Goal: Information Seeking & Learning: Learn about a topic

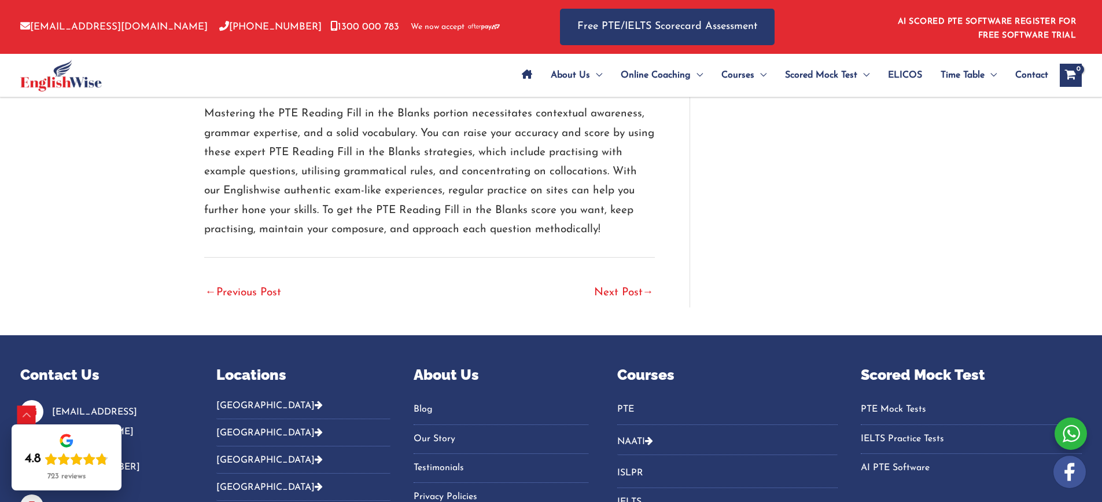
scroll to position [3873, 0]
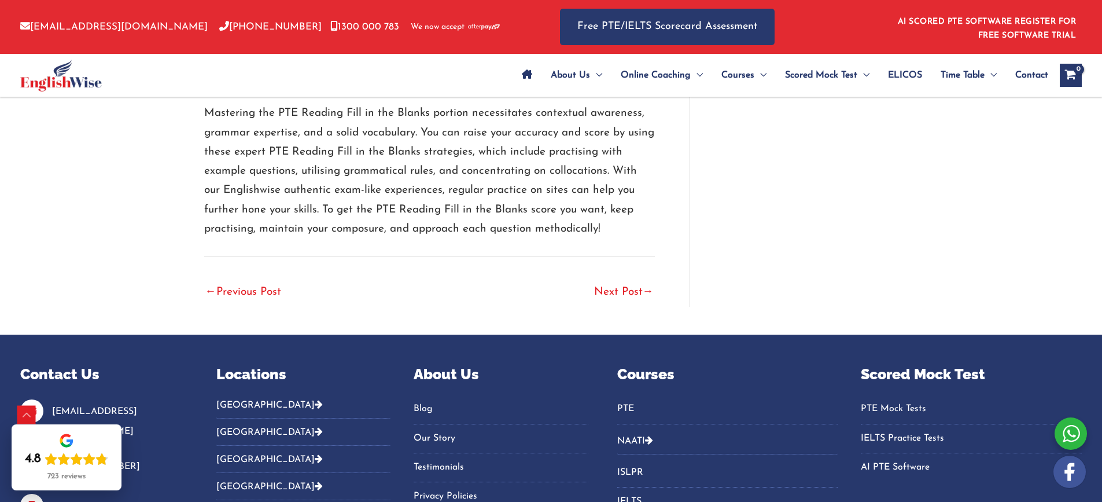
click at [618, 290] on link "Next Post →" at bounding box center [624, 292] width 60 height 25
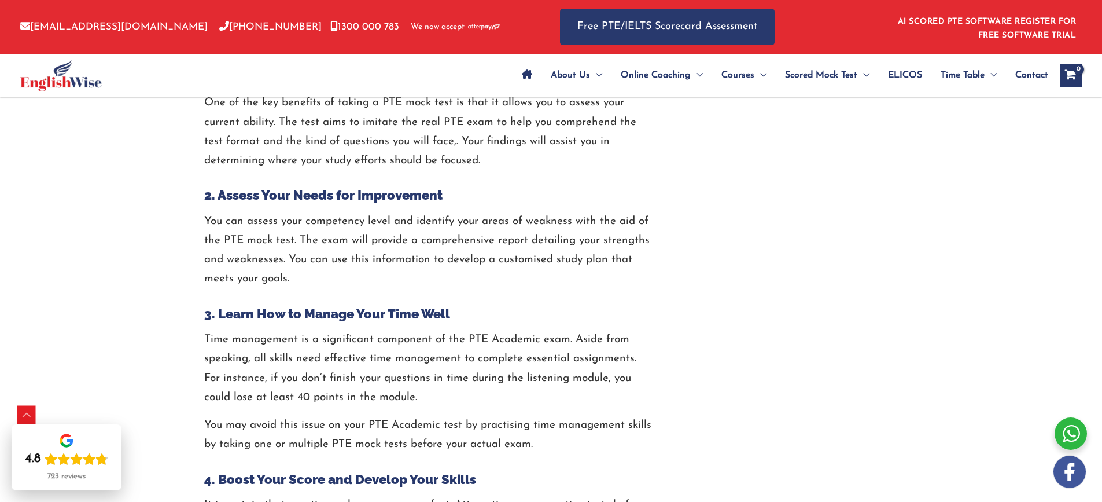
scroll to position [2431, 0]
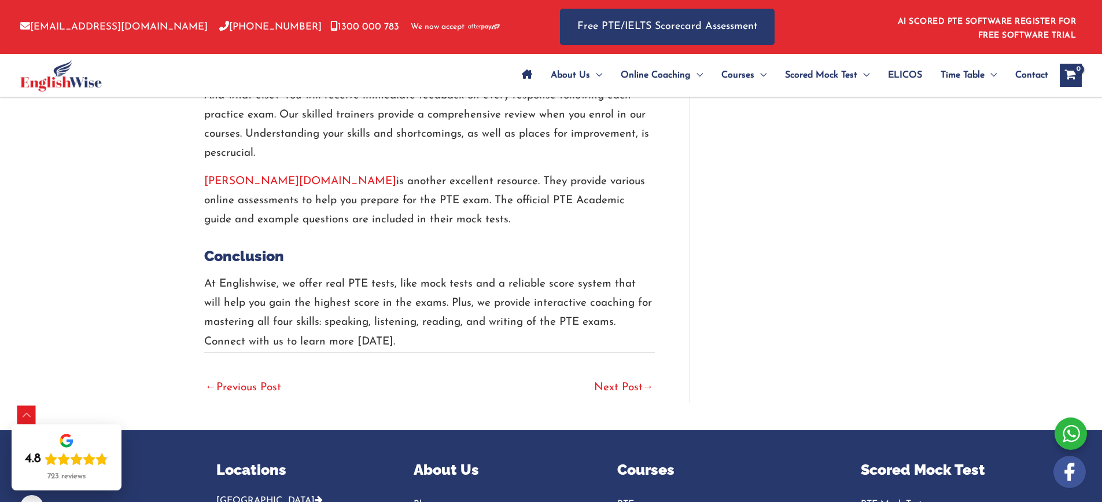
click at [626, 382] on link "Next Post →" at bounding box center [624, 388] width 60 height 25
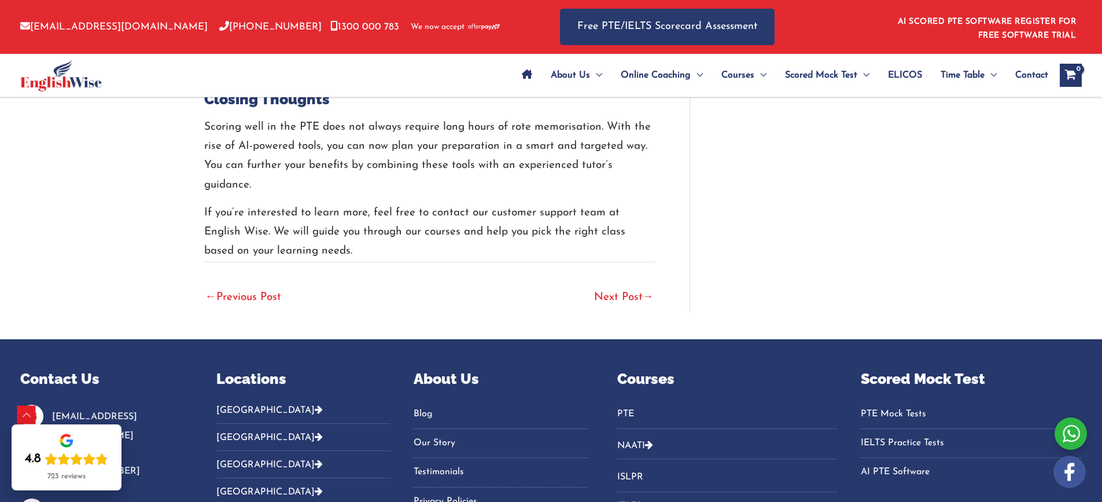
scroll to position [2541, 0]
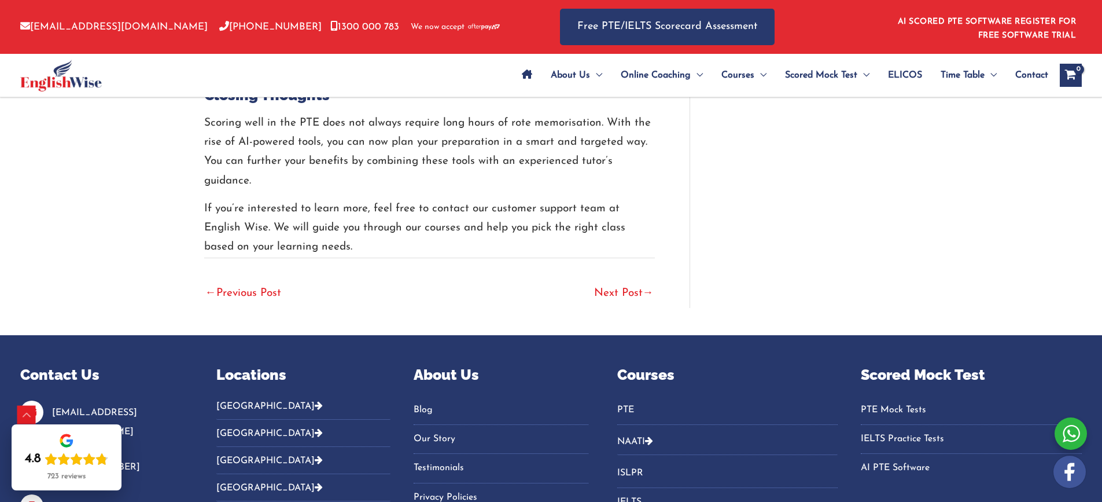
click at [623, 291] on link "Next Post →" at bounding box center [624, 293] width 60 height 25
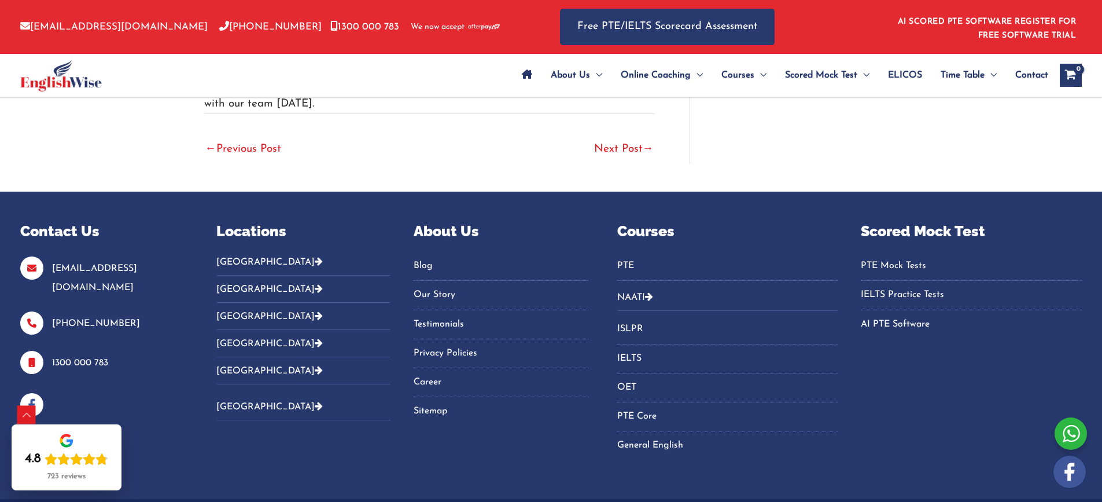
scroll to position [2836, 0]
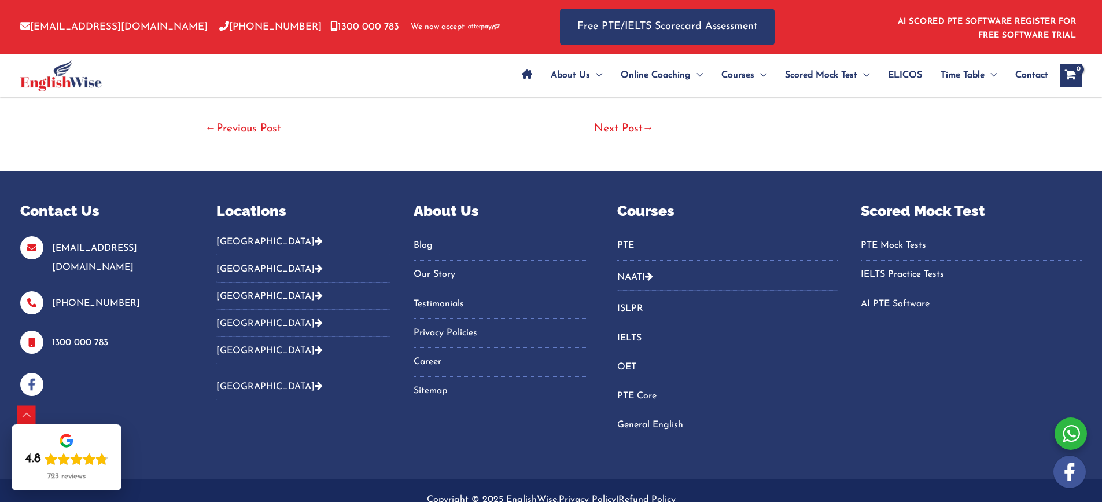
click at [594, 117] on link "Next Post →" at bounding box center [624, 129] width 60 height 25
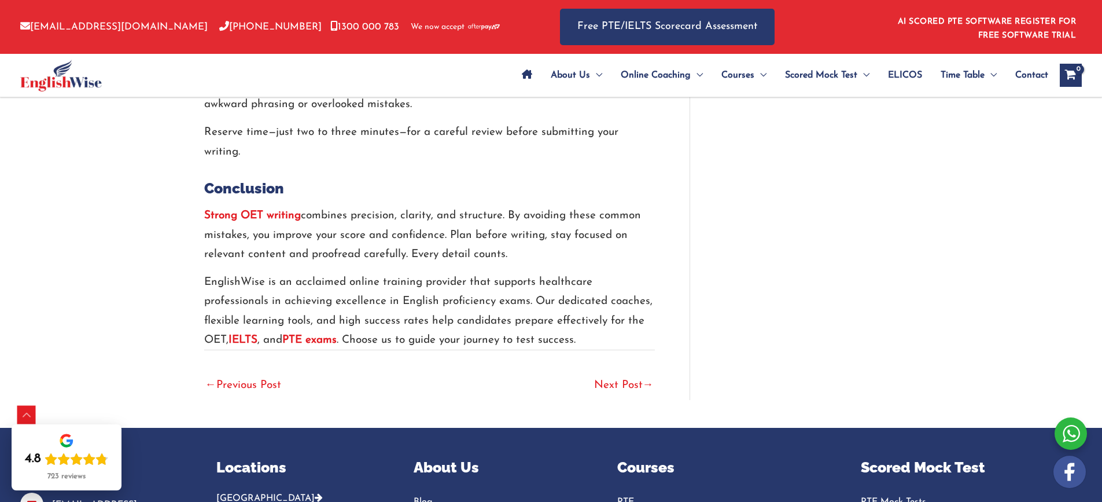
scroll to position [3357, 0]
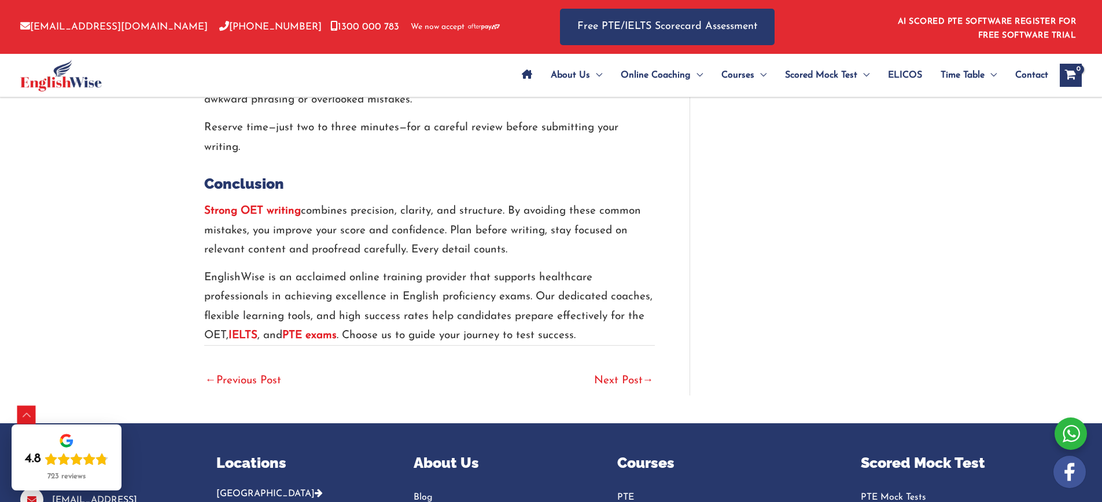
click at [635, 369] on link "Next Post →" at bounding box center [624, 381] width 60 height 25
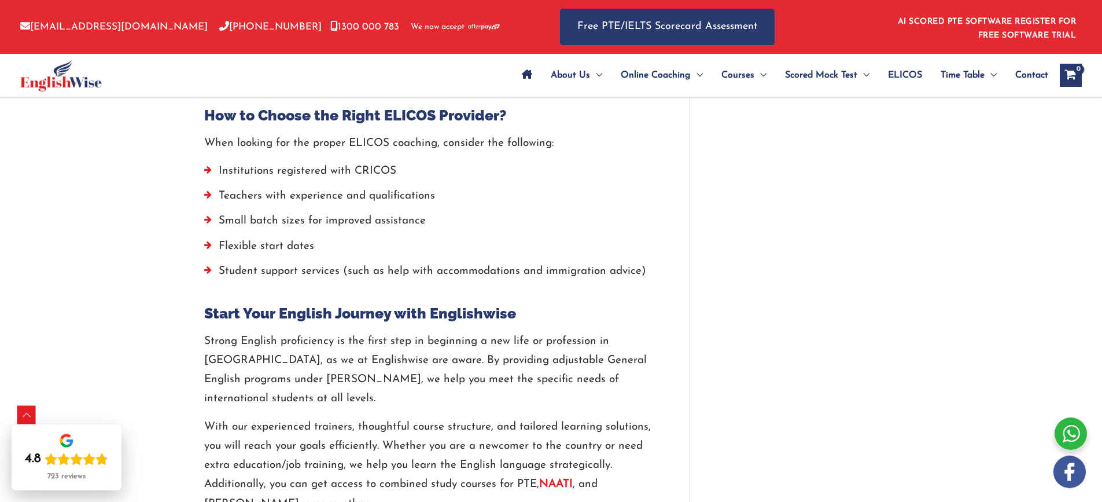
scroll to position [3646, 0]
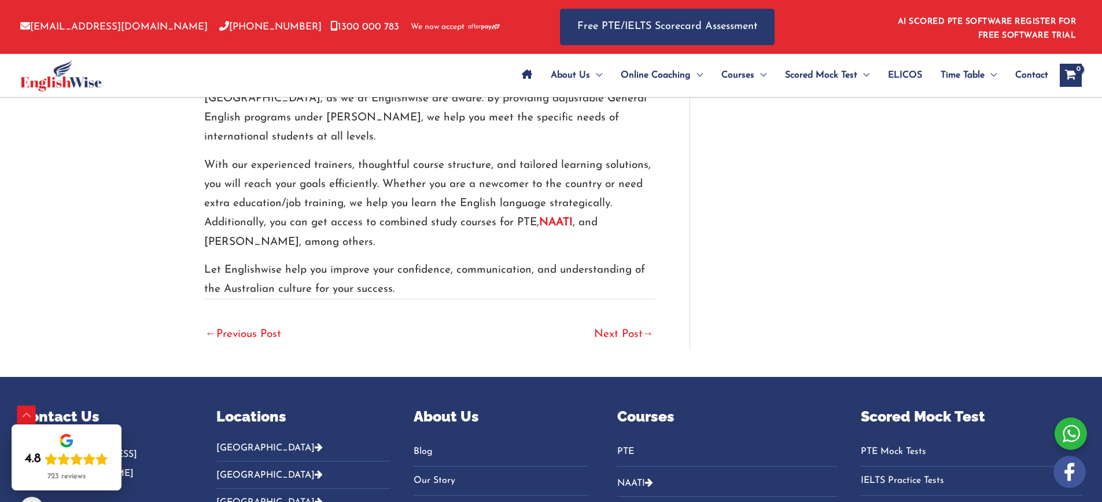
click at [609, 322] on link "Next Post →" at bounding box center [624, 334] width 60 height 25
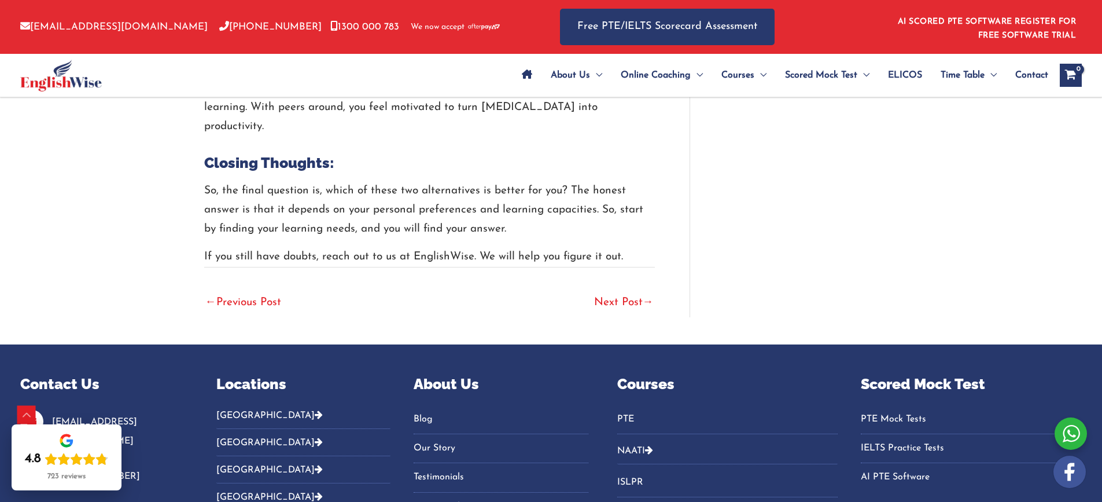
scroll to position [3183, 0]
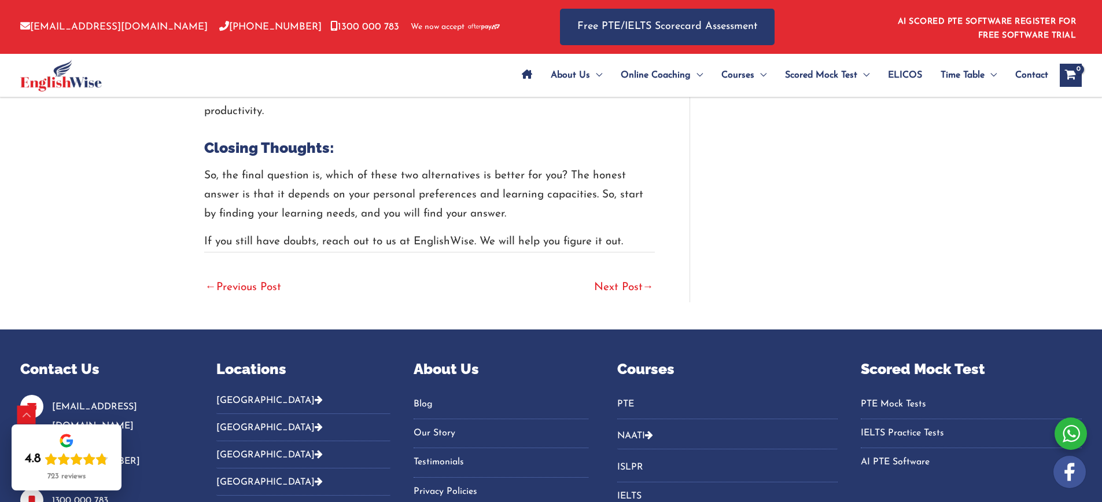
click at [635, 275] on link "Next Post →" at bounding box center [624, 287] width 60 height 25
